Goal: Information Seeking & Learning: Learn about a topic

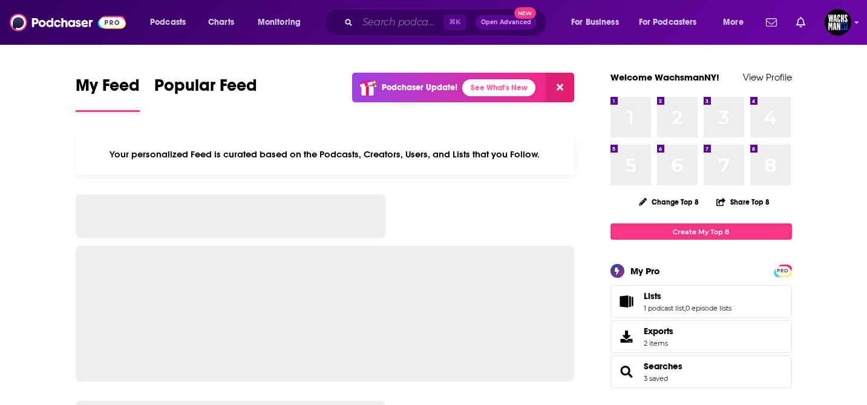
click at [393, 18] on input "Search podcasts, credits, & more..." at bounding box center [400, 22] width 86 height 19
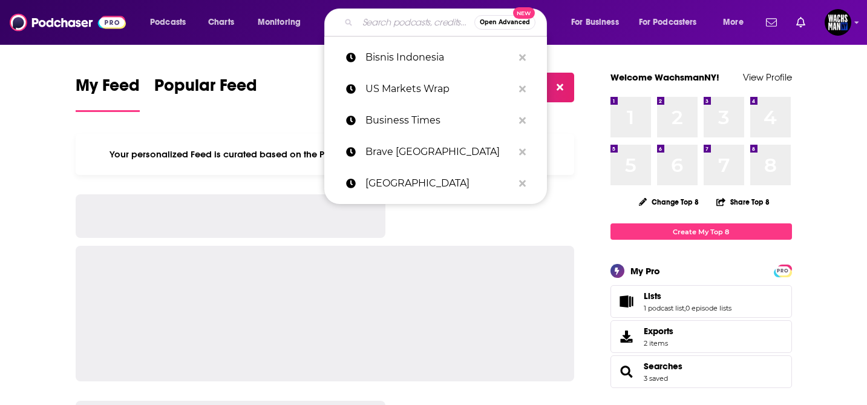
paste input "The Real Money Show"
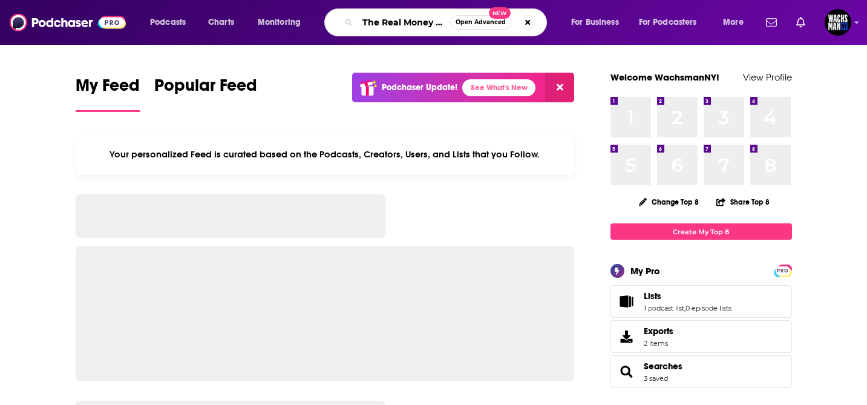
scroll to position [0, 16]
type input "The Real Money Show"
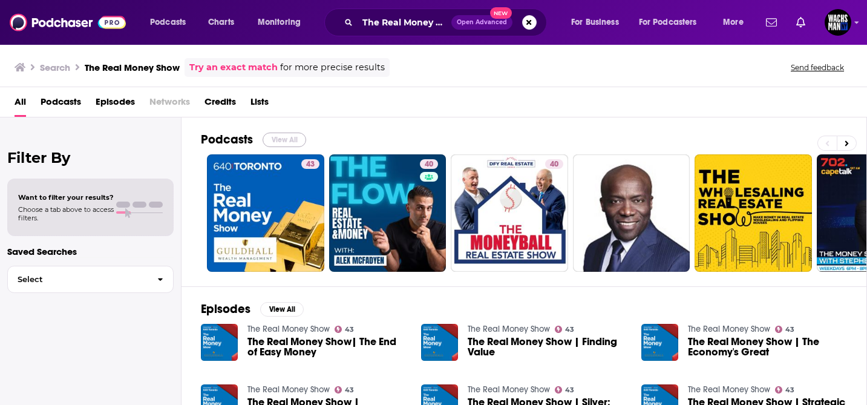
click at [284, 138] on button "View All" at bounding box center [284, 139] width 44 height 15
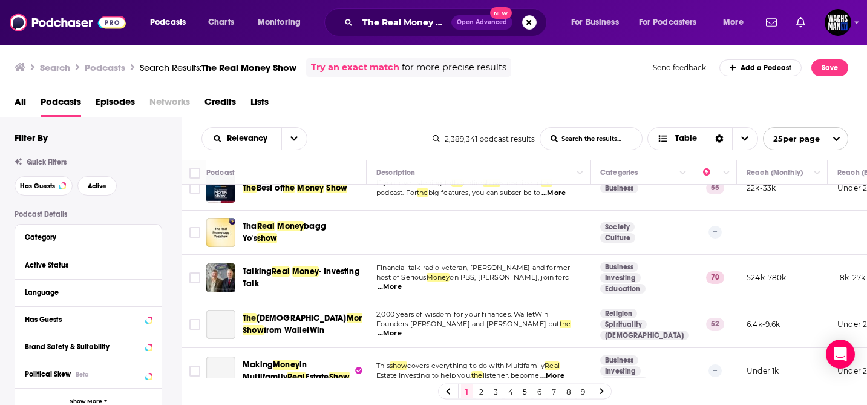
scroll to position [817, 0]
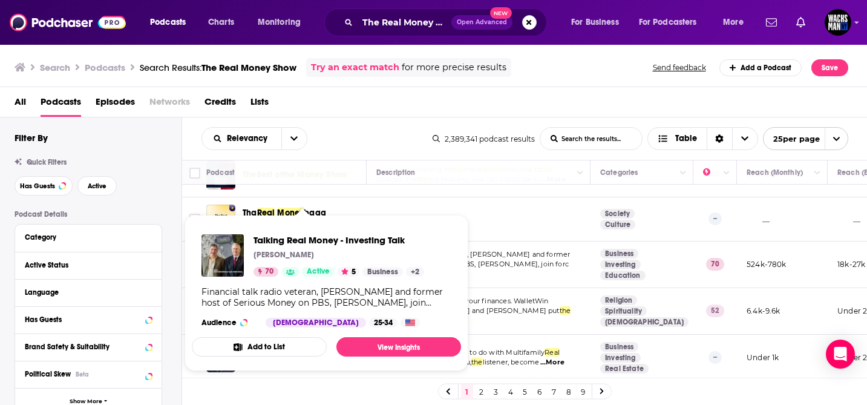
click at [298, 261] on div "Talking Real Money - Investing Talk [PERSON_NAME] 70 Active 5 Business + 2" at bounding box center [338, 255] width 171 height 42
click at [294, 241] on span "Talking Real Money - Investing Talk" at bounding box center [338, 239] width 171 height 11
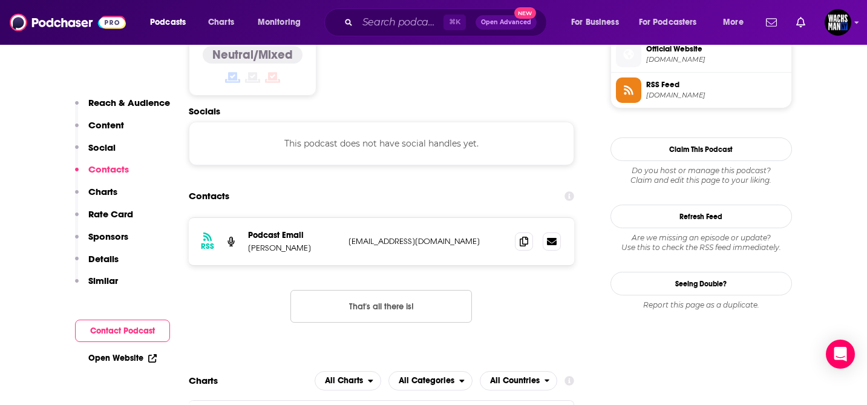
scroll to position [990, 0]
click at [526, 235] on icon at bounding box center [523, 240] width 8 height 10
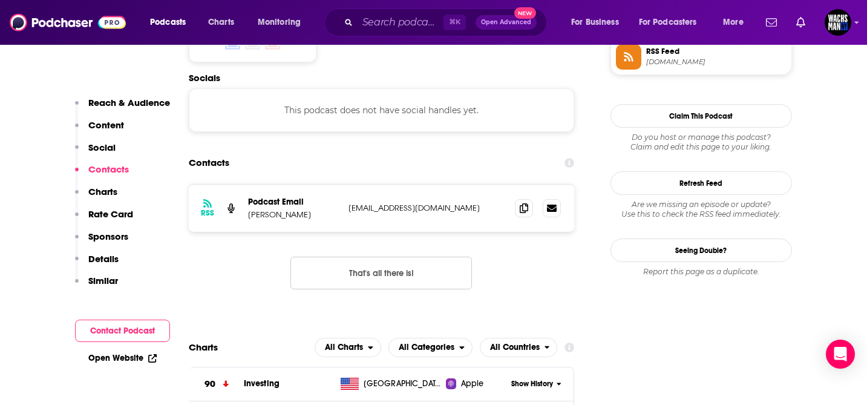
scroll to position [1023, 0]
click at [524, 203] on icon at bounding box center [523, 208] width 8 height 10
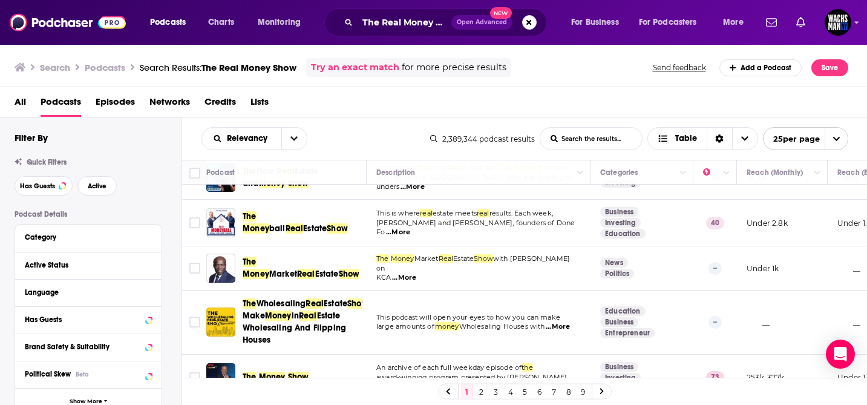
scroll to position [86, 0]
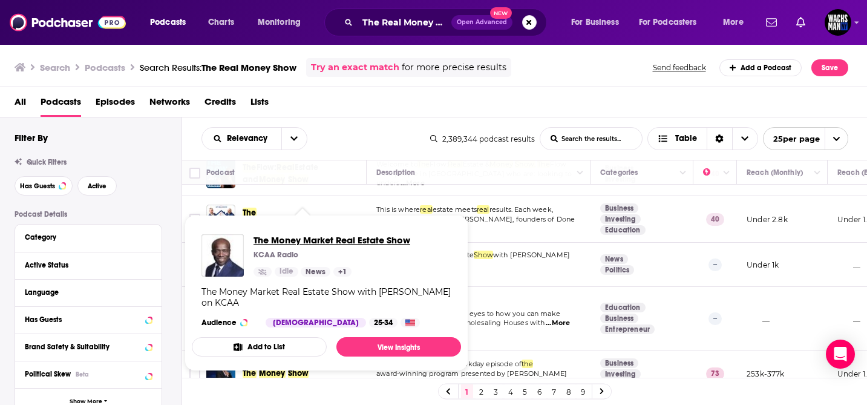
click at [324, 239] on span "The Money Market Real Estate Show" at bounding box center [331, 239] width 157 height 11
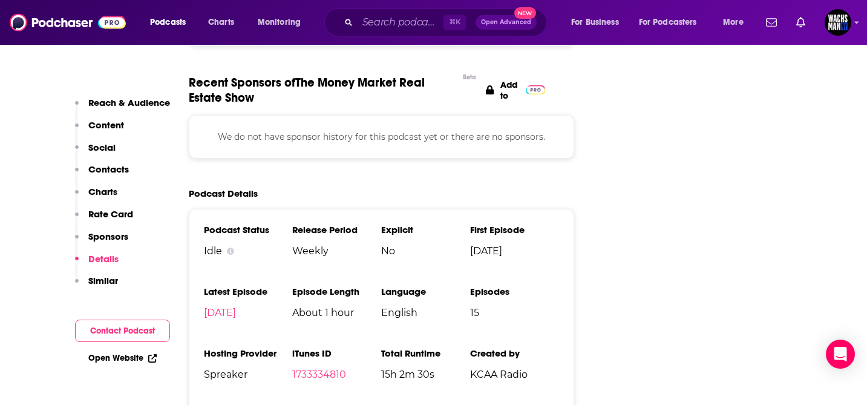
scroll to position [1377, 0]
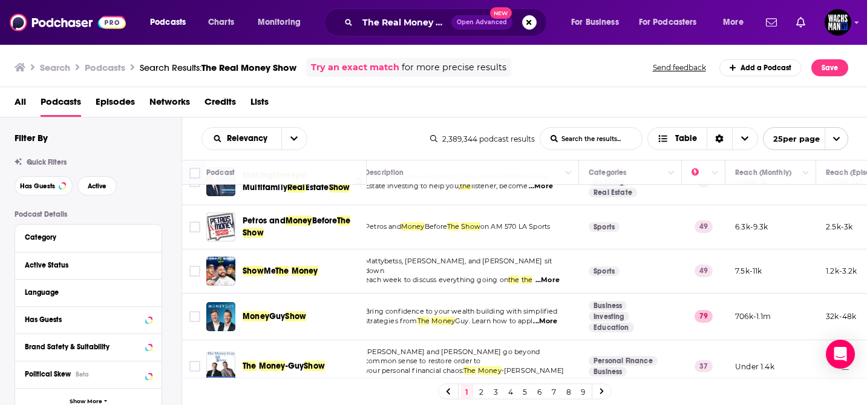
scroll to position [997, 11]
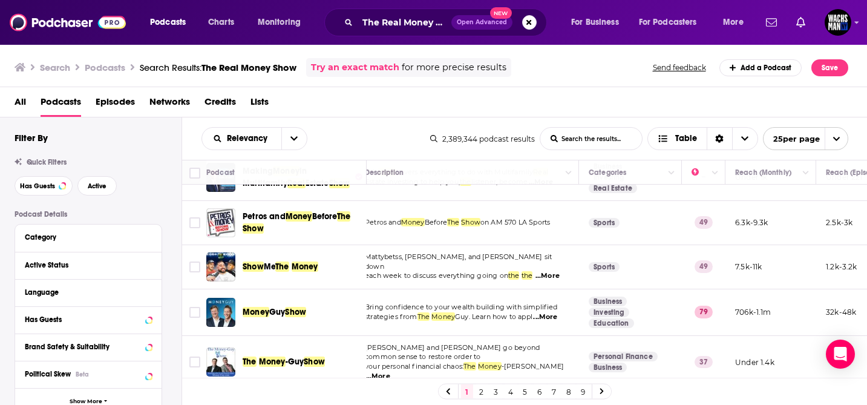
click at [481, 389] on link "2" at bounding box center [481, 391] width 12 height 15
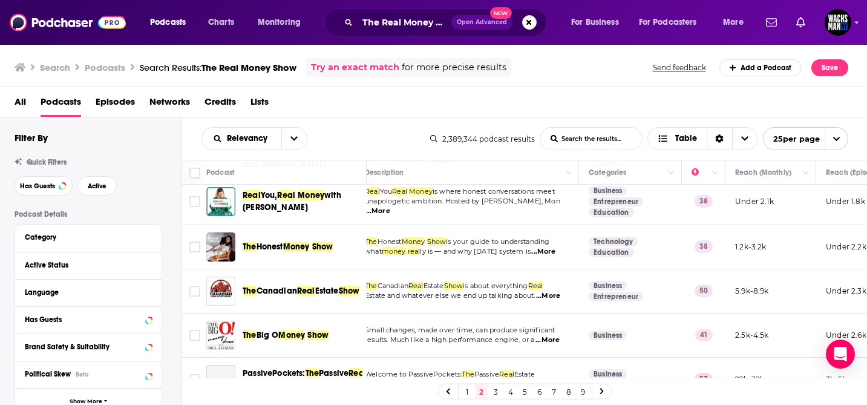
scroll to position [565, 11]
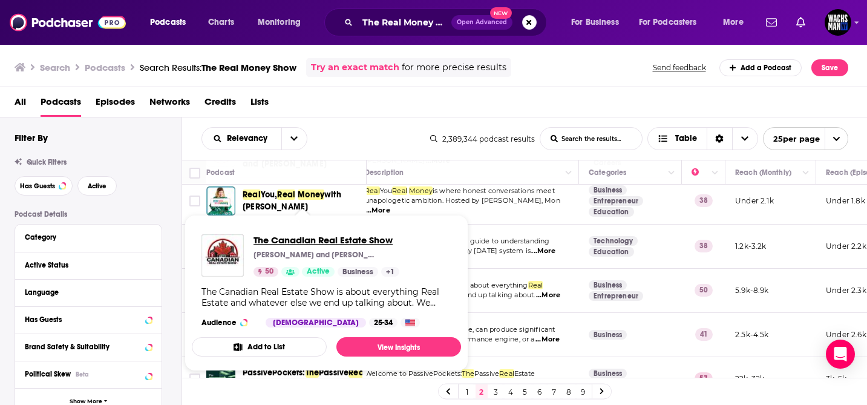
click at [305, 241] on span "The Canadian Real Estate Show" at bounding box center [326, 239] width 146 height 11
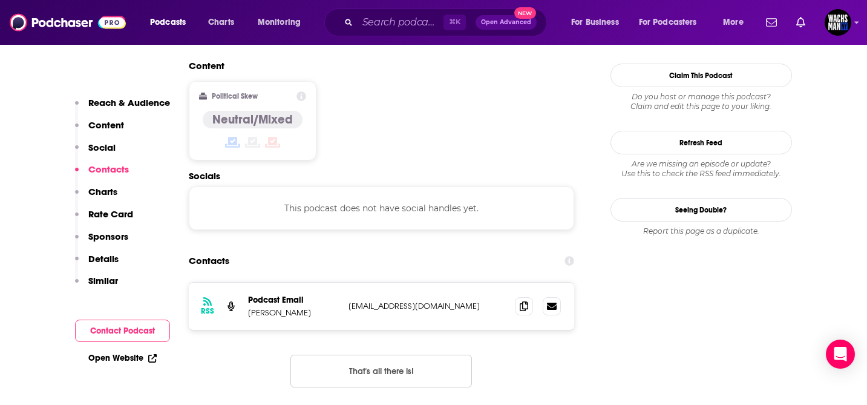
scroll to position [968, 0]
click at [524, 300] on icon at bounding box center [523, 305] width 8 height 10
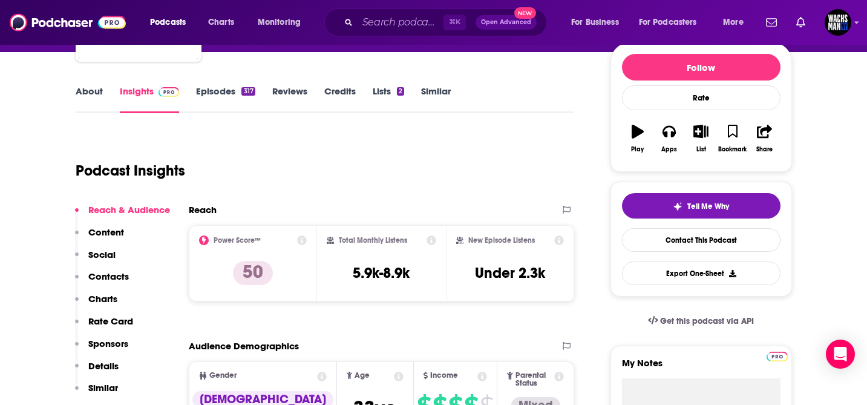
scroll to position [0, 0]
